Goal: Task Accomplishment & Management: Manage account settings

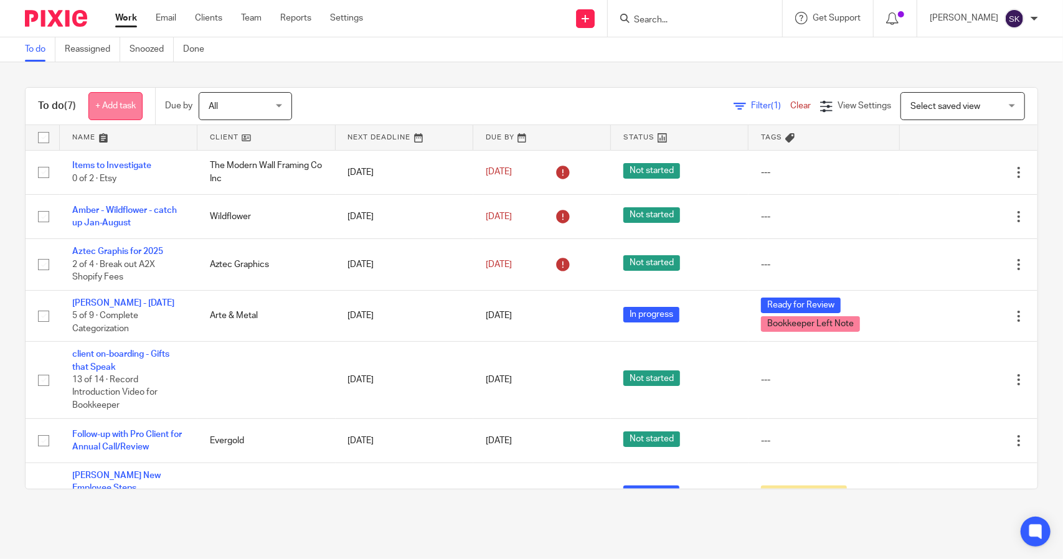
click at [126, 104] on link "+ Add task" at bounding box center [115, 106] width 54 height 28
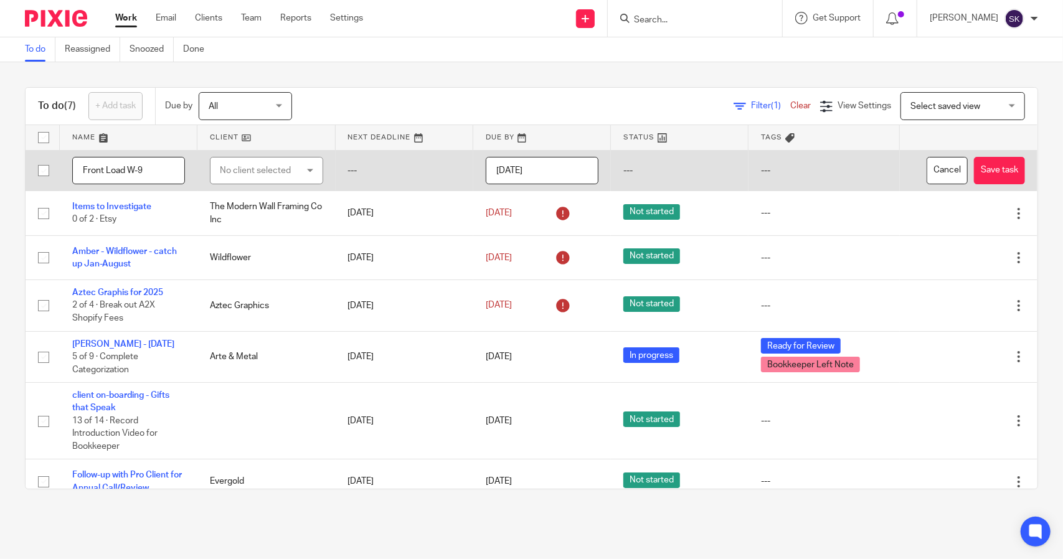
type input "Front Load W-9"
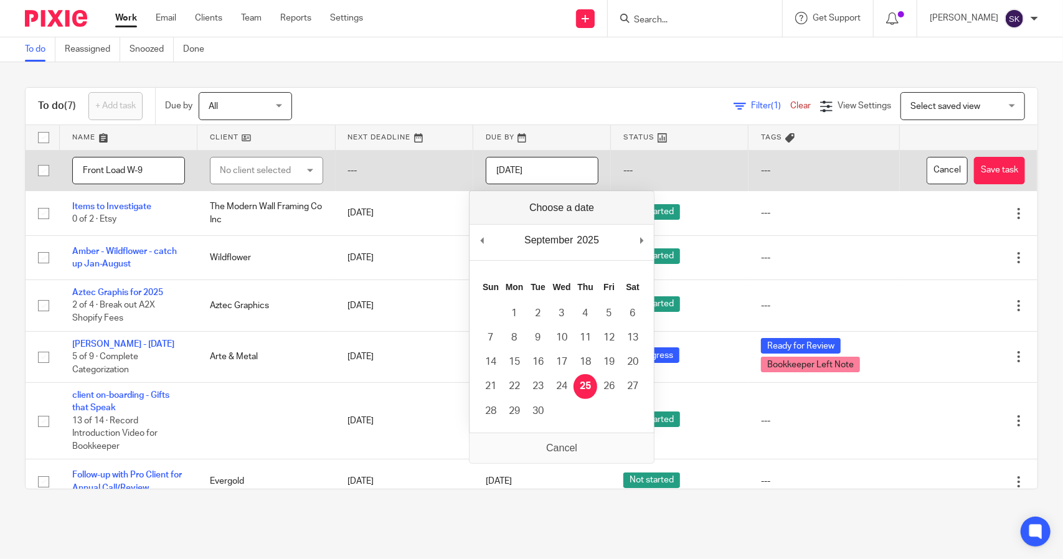
click at [555, 169] on input "[DATE]" at bounding box center [542, 171] width 113 height 28
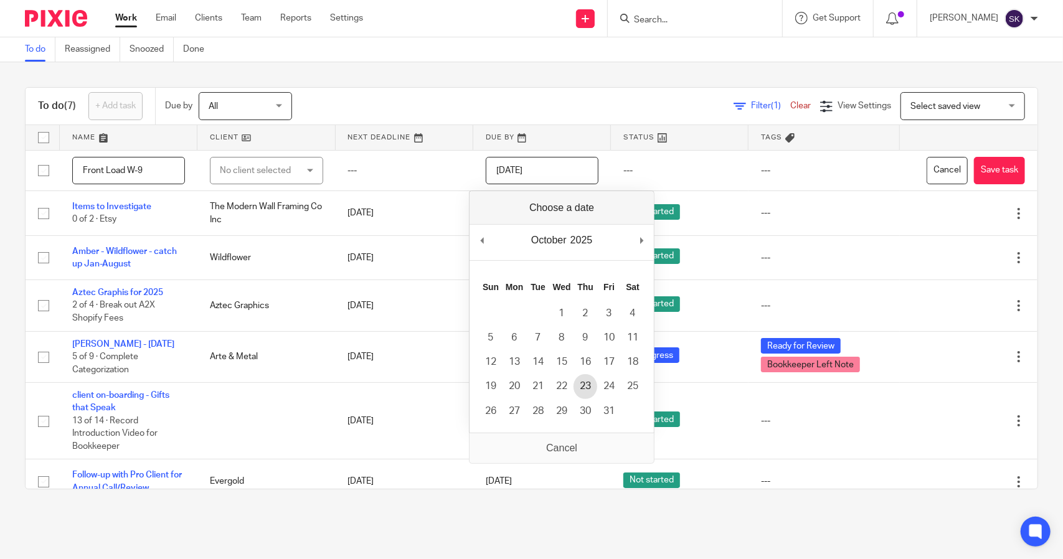
type input "2025-10-23"
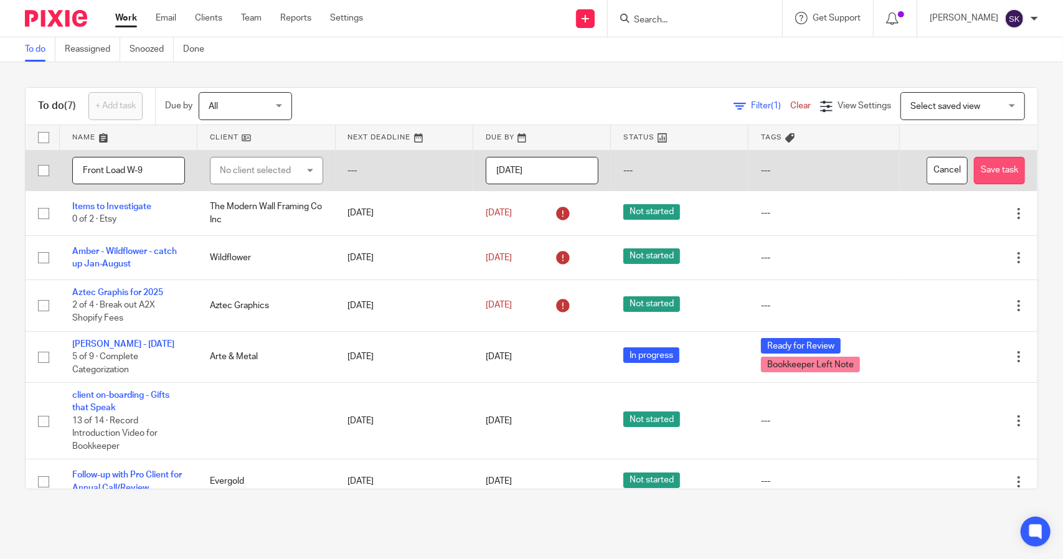
click at [974, 167] on button "Save task" at bounding box center [999, 171] width 51 height 28
